Goal: Register for event/course

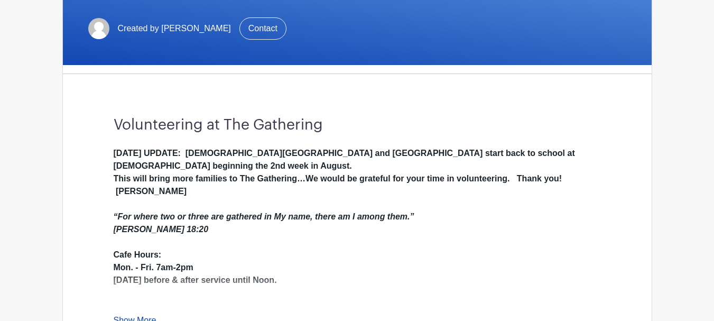
scroll to position [264, 0]
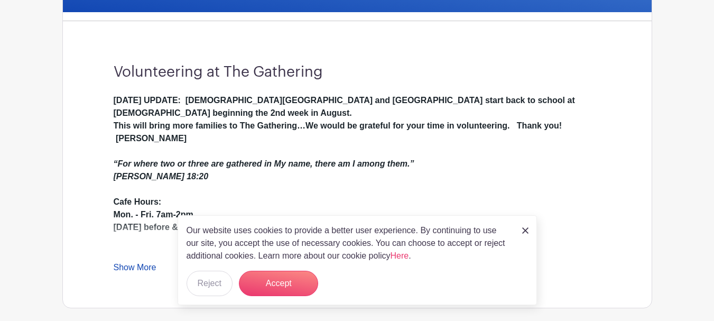
click at [140, 274] on link "Show More" at bounding box center [135, 269] width 43 height 13
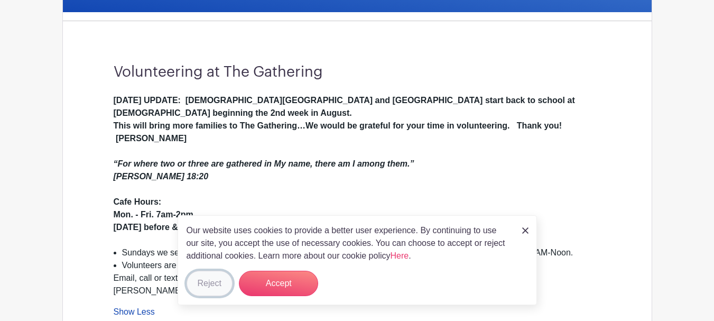
click at [210, 283] on button "Reject" at bounding box center [210, 283] width 46 height 25
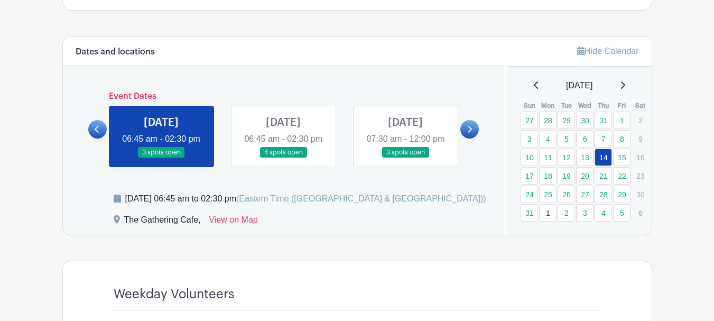
scroll to position [581, 0]
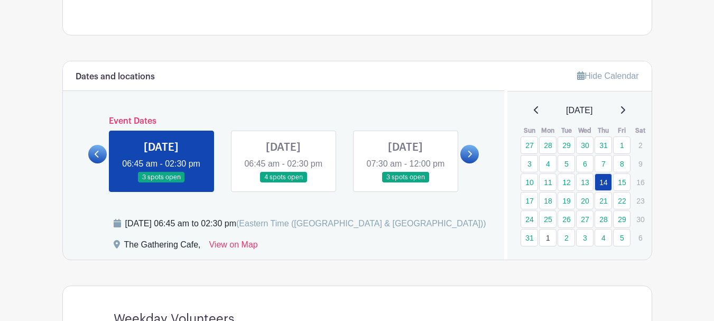
click at [283, 183] on link at bounding box center [283, 183] width 0 height 0
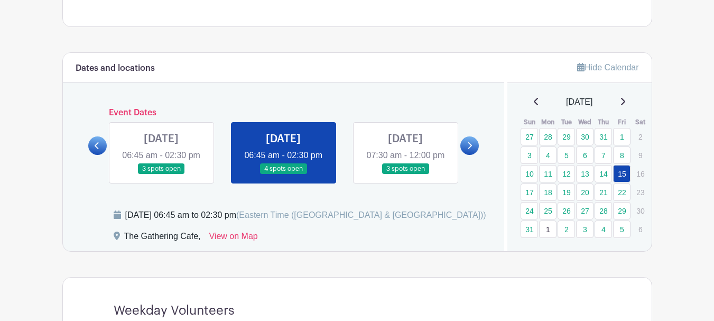
scroll to position [581, 0]
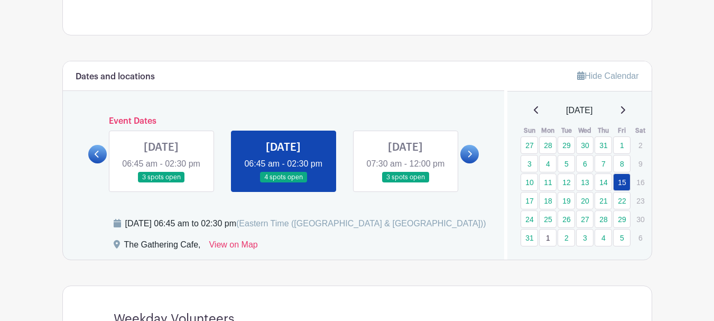
click at [405, 183] on link at bounding box center [405, 183] width 0 height 0
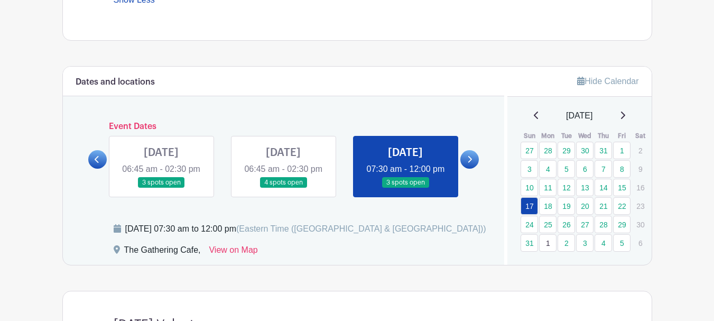
scroll to position [581, 0]
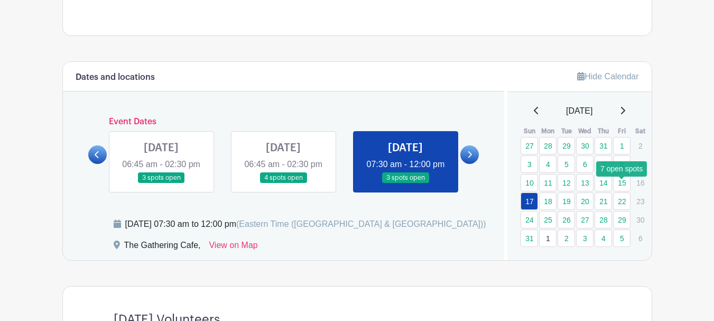
click at [620, 192] on link "22" at bounding box center [621, 200] width 17 height 17
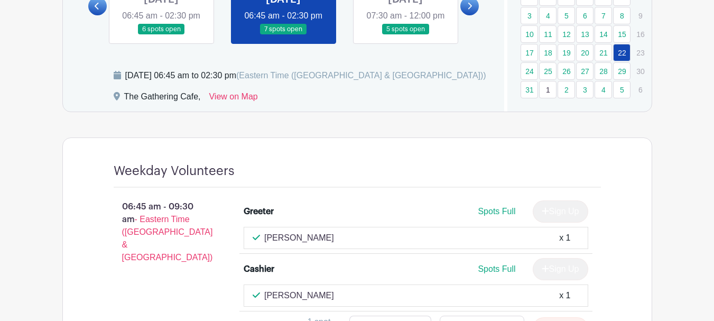
scroll to position [667, 0]
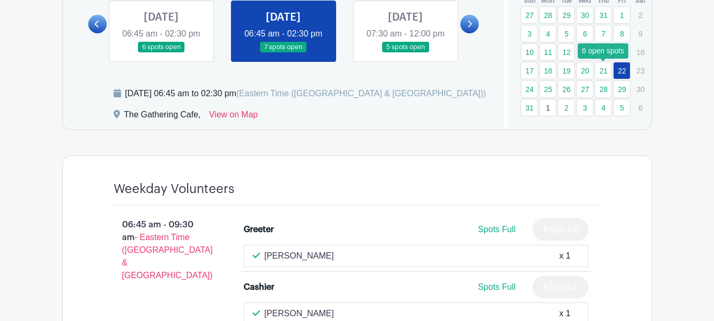
click at [603, 70] on link "21" at bounding box center [603, 70] width 17 height 17
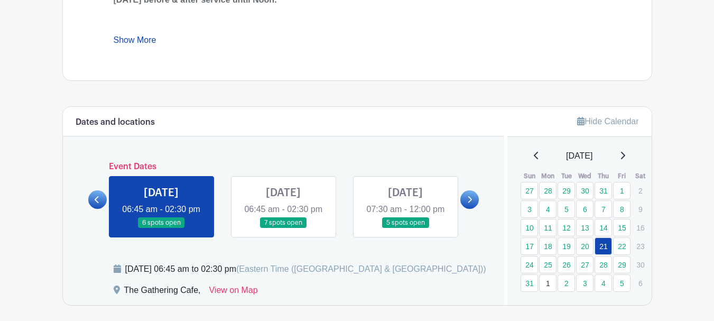
scroll to position [580, 0]
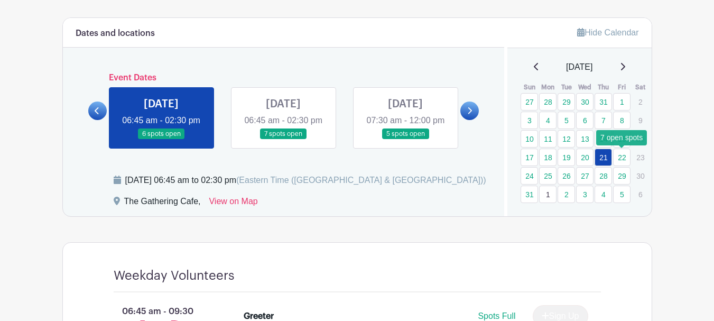
click at [619, 157] on link "22" at bounding box center [621, 157] width 17 height 17
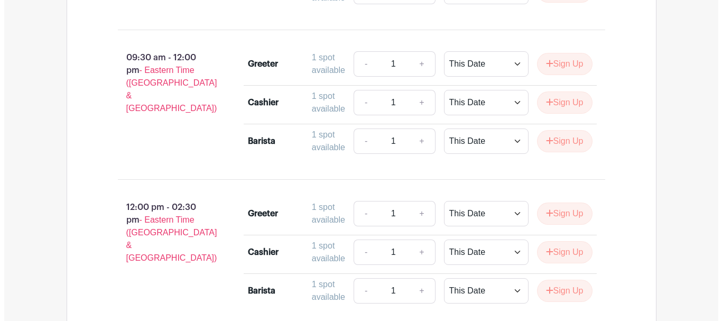
scroll to position [1003, 0]
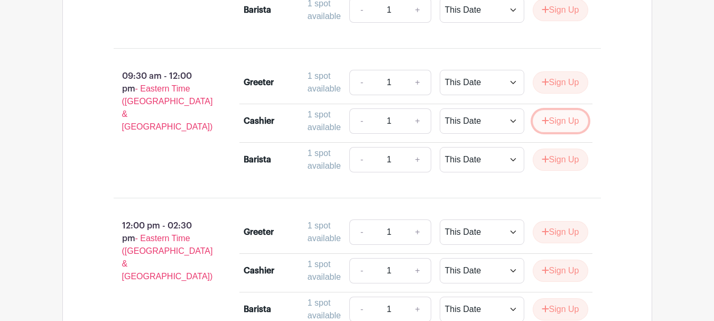
click at [569, 132] on button "Sign Up" at bounding box center [560, 121] width 55 height 22
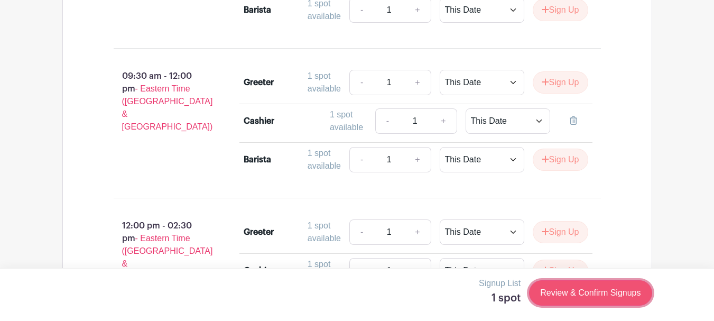
click at [591, 296] on link "Review & Confirm Signups" at bounding box center [590, 292] width 123 height 25
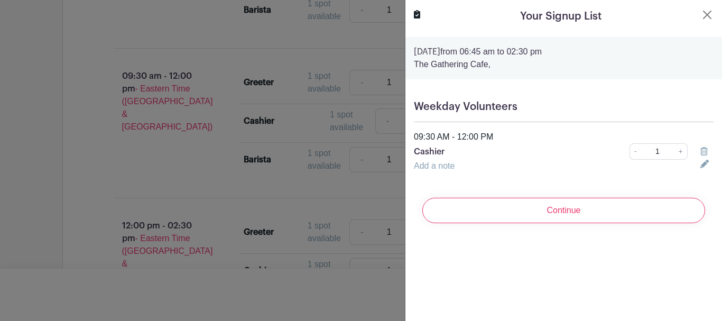
click at [428, 164] on link "Add a note" at bounding box center [434, 165] width 41 height 9
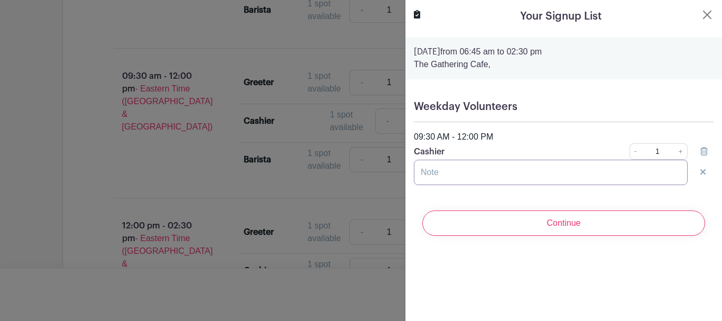
click at [454, 171] on input "text" at bounding box center [551, 172] width 274 height 25
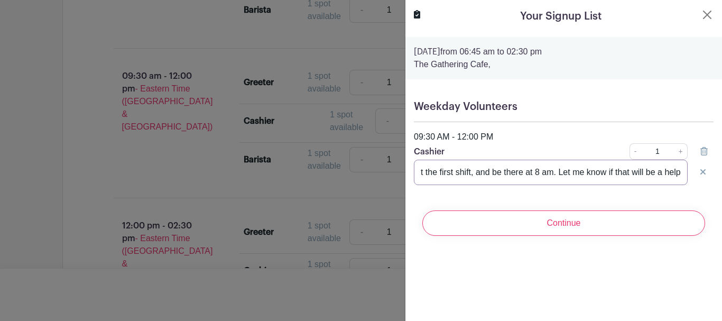
scroll to position [0, 114]
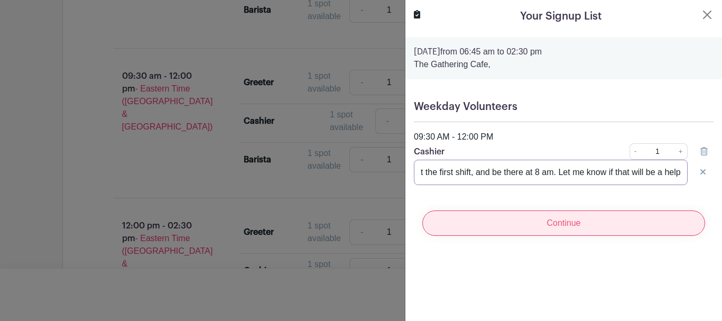
type input "I can come earlier to help out the first shift, and be there at 8 am. Let me kn…"
click at [573, 226] on input "Continue" at bounding box center [563, 222] width 283 height 25
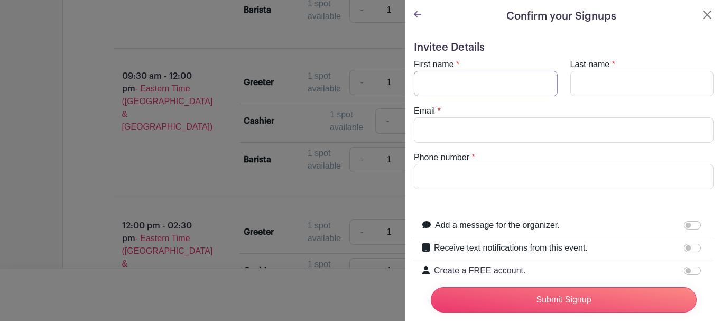
click at [504, 79] on input "First name" at bounding box center [486, 83] width 144 height 25
type input "Deb"
click at [605, 85] on input "Last name" at bounding box center [642, 83] width 144 height 25
type input "Boogaard"
click at [507, 135] on input "Email" at bounding box center [564, 129] width 300 height 25
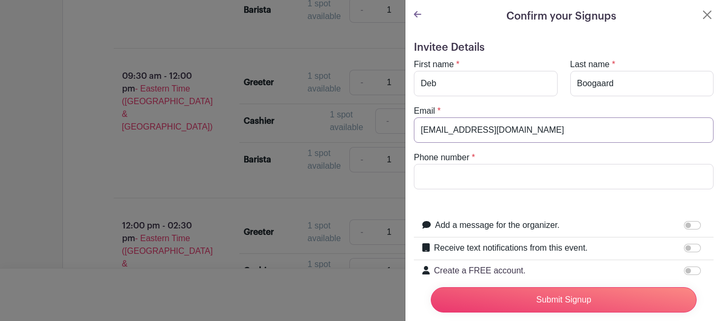
type input "[EMAIL_ADDRESS][DOMAIN_NAME]"
click at [481, 180] on input "Phone number" at bounding box center [564, 176] width 300 height 25
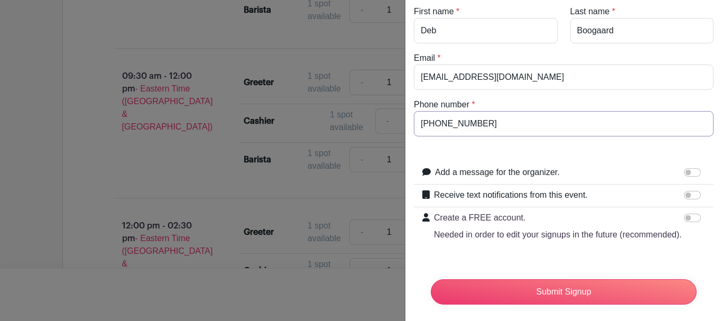
type input "[PHONE_NUMBER]"
click at [685, 172] on input "Add a message for the organizer." at bounding box center [692, 172] width 17 height 8
checkbox input "true"
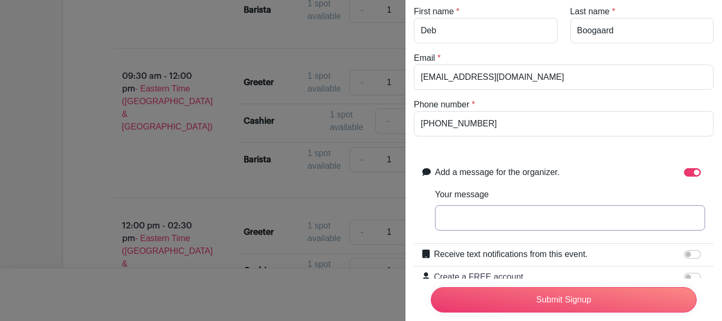
click at [493, 223] on input "Your message" at bounding box center [570, 217] width 270 height 25
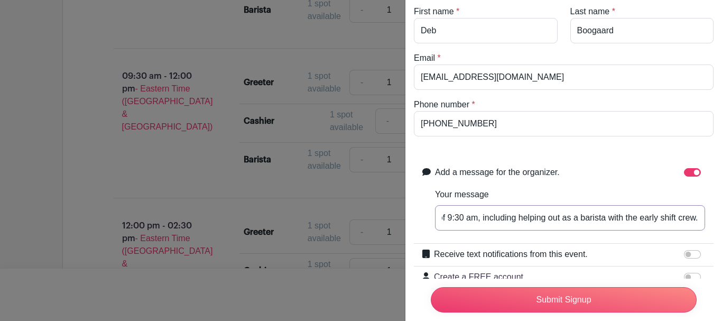
scroll to position [0, 182]
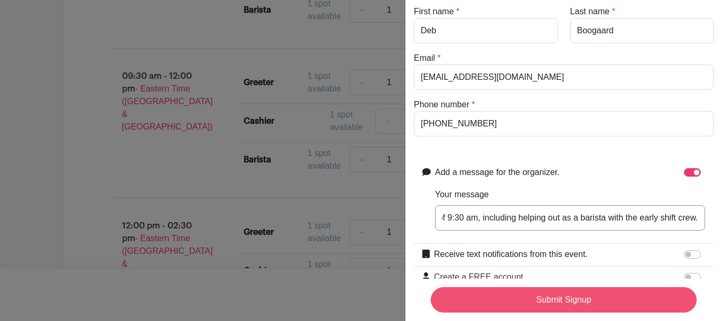
type input "I would be willing to arrive at 8:00 am instead of 9:30 am, including helping o…"
click at [555, 290] on input "Submit Signup" at bounding box center [564, 299] width 266 height 25
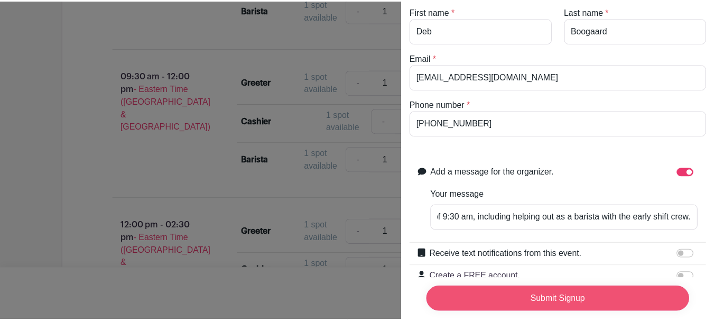
scroll to position [0, 0]
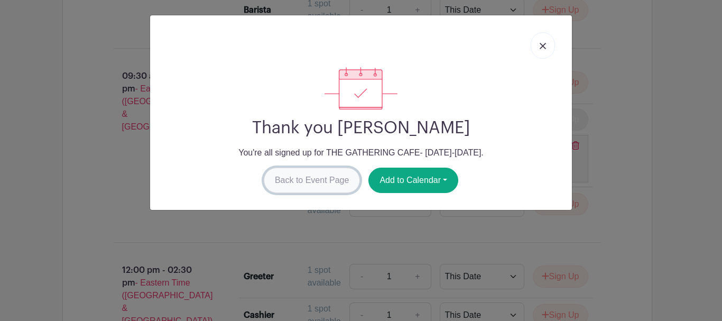
click at [313, 174] on link "Back to Event Page" at bounding box center [312, 180] width 97 height 25
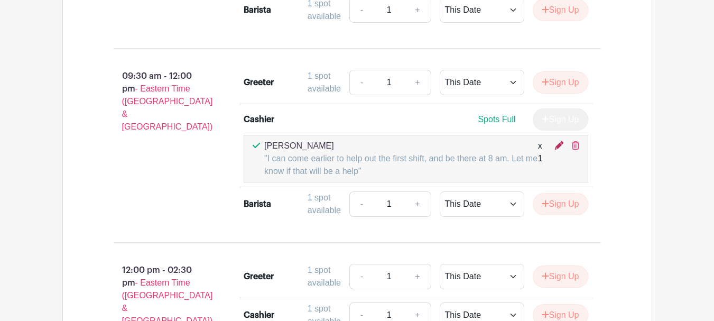
click at [562, 150] on icon at bounding box center [559, 145] width 8 height 8
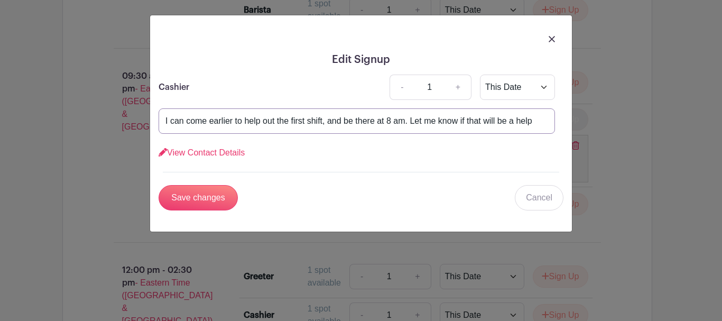
click at [536, 119] on input "I can come earlier to help out the first shift, and be there at 8 am. Let me kn…" at bounding box center [357, 120] width 396 height 25
drag, startPoint x: 352, startPoint y: 120, endPoint x: 172, endPoint y: 121, distance: 180.7
click at [172, 121] on input "I can come earlier to help out the first shift, and be there at 8 am. Let me kn…" at bounding box center [357, 120] width 396 height 25
click at [255, 123] on input "I can plan to arrive there at 8 am. Let me know if that will be a help" at bounding box center [357, 120] width 396 height 25
click at [271, 121] on input "I can plan to arrive at 8 am. Let me know if that will be a help" at bounding box center [357, 120] width 396 height 25
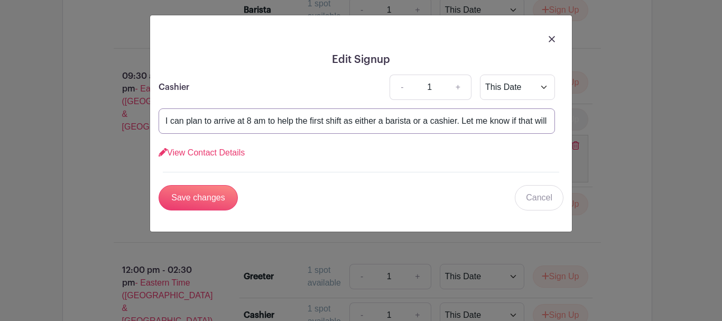
click at [548, 121] on input "I can plan to arrive at 8 am to help the first shift as either a barista or a c…" at bounding box center [357, 120] width 396 height 25
click at [550, 122] on input "I can plan to arrive at 8 am to help the first shift as either a barista or a c…" at bounding box center [357, 120] width 396 height 25
click at [550, 119] on input "I can plan to arrive at 8 am to help the first shift as either a barista or a c…" at bounding box center [357, 120] width 396 height 25
type input "I can plan to arrive at 8 am to help the first shift as either a barista or a c…"
click at [159, 185] on input "Save changes" at bounding box center [198, 197] width 79 height 25
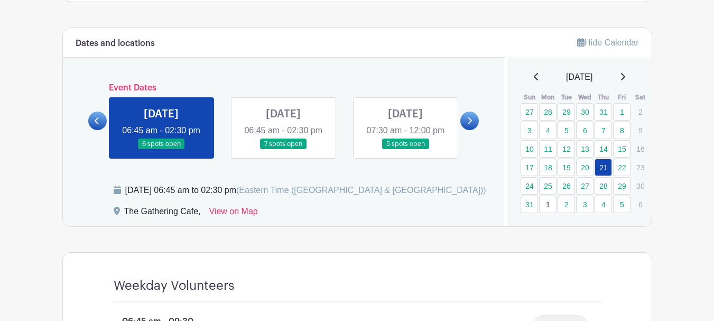
scroll to position [580, 0]
